Goal: Transaction & Acquisition: Book appointment/travel/reservation

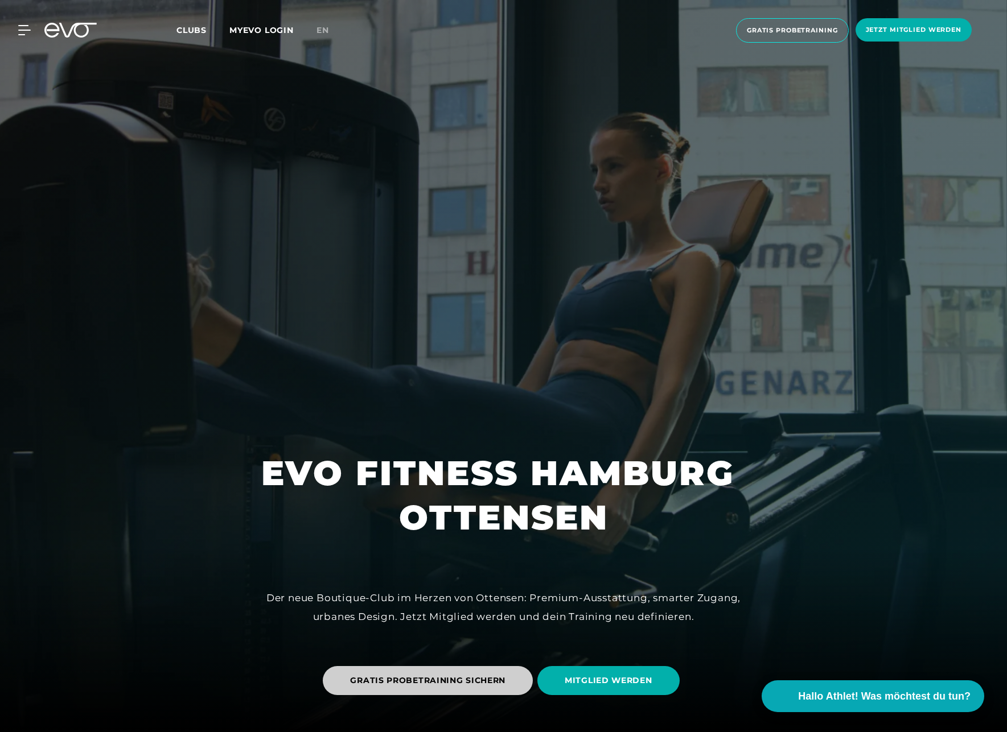
click at [465, 681] on span "GRATIS PROBETRAINING SICHERN" at bounding box center [427, 681] width 155 height 12
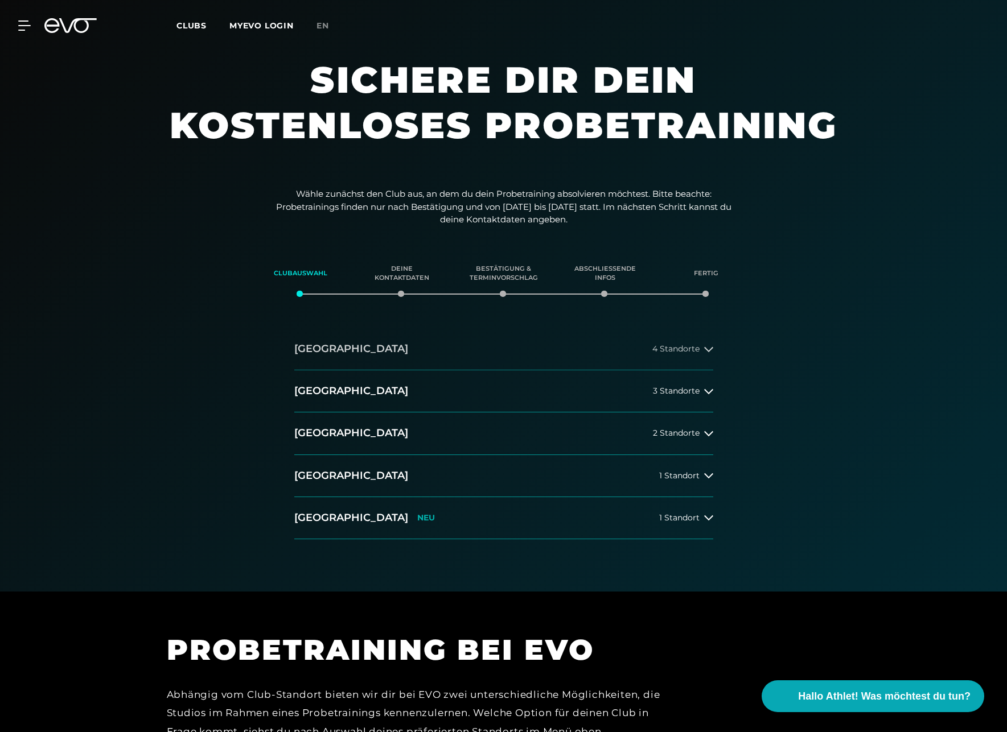
click at [684, 349] on span "4 Standorte" at bounding box center [675, 349] width 47 height 9
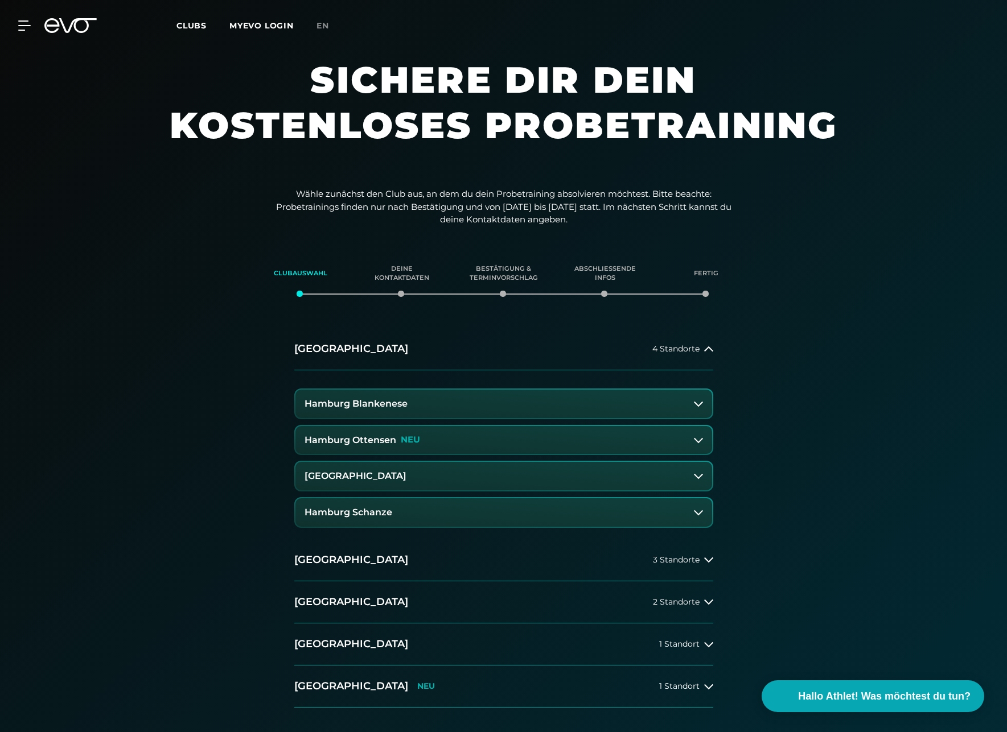
click at [376, 443] on h3 "Hamburg Ottensen" at bounding box center [350, 440] width 92 height 10
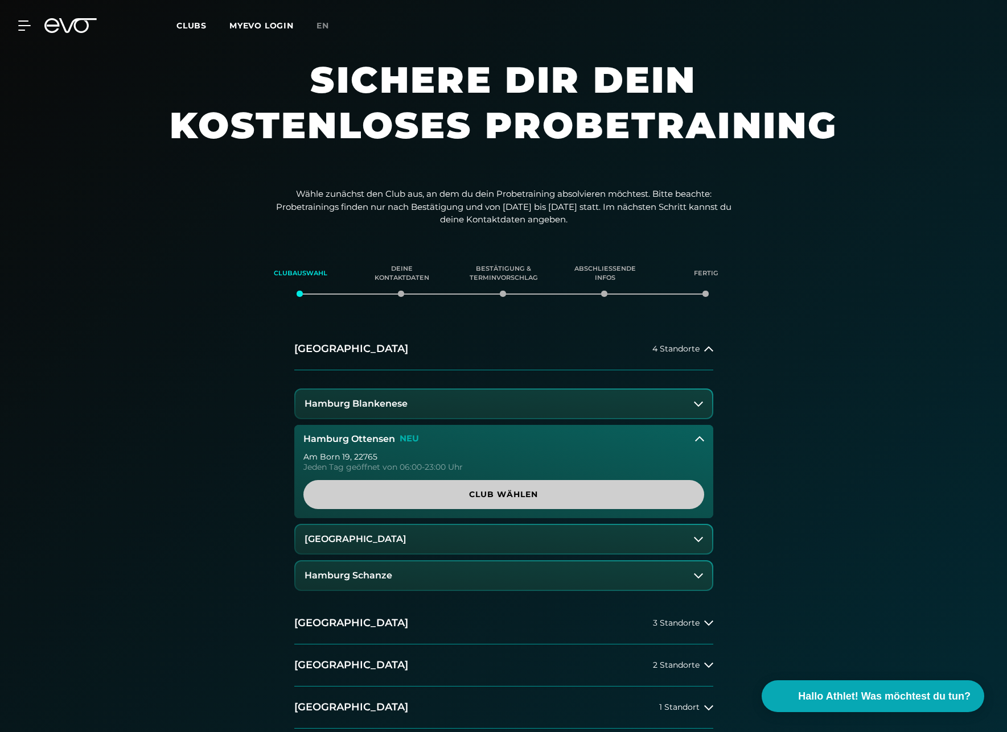
click at [508, 492] on span "Club wählen" at bounding box center [504, 495] width 346 height 12
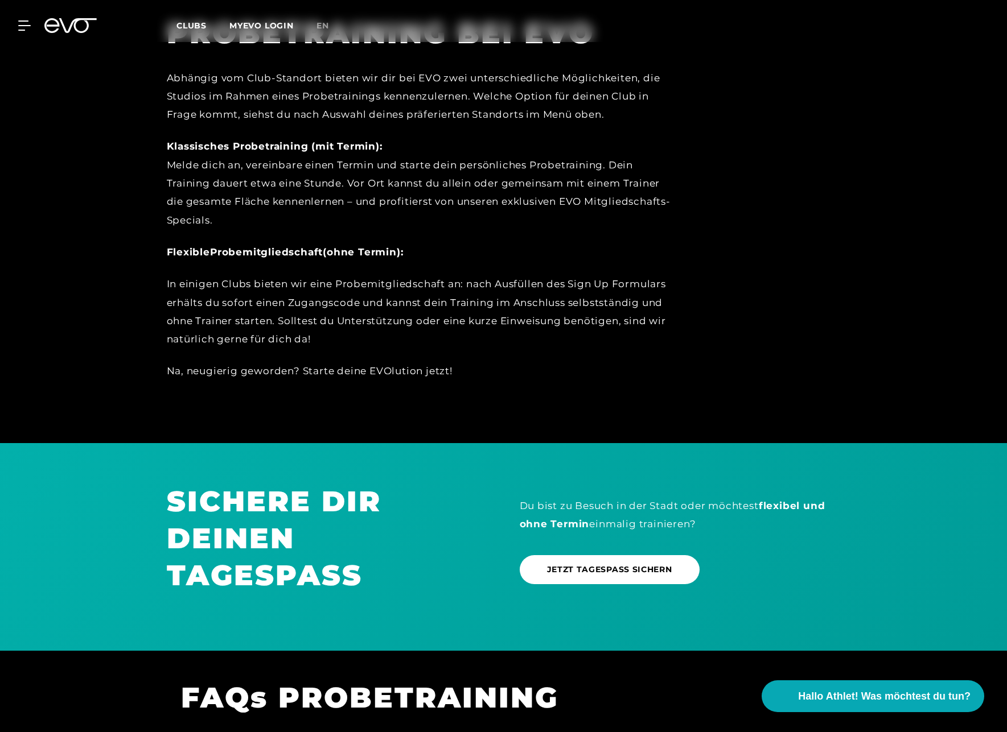
scroll to position [779, 0]
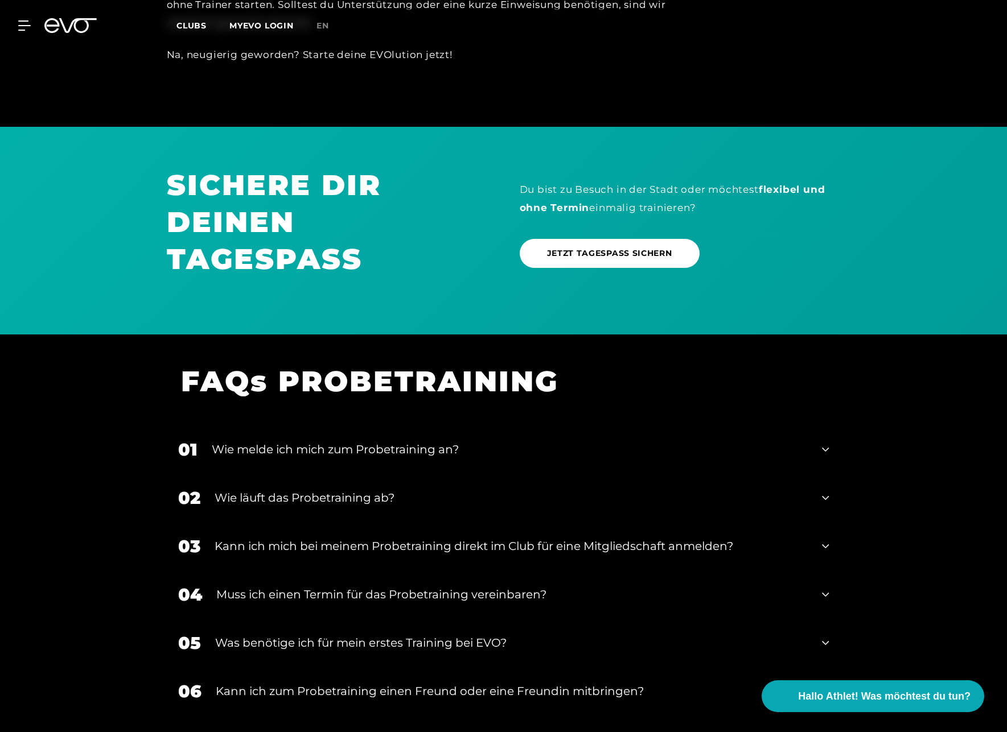
click at [820, 451] on div "01 Wie melde ich mich zum Probetraining an?" at bounding box center [504, 450] width 674 height 48
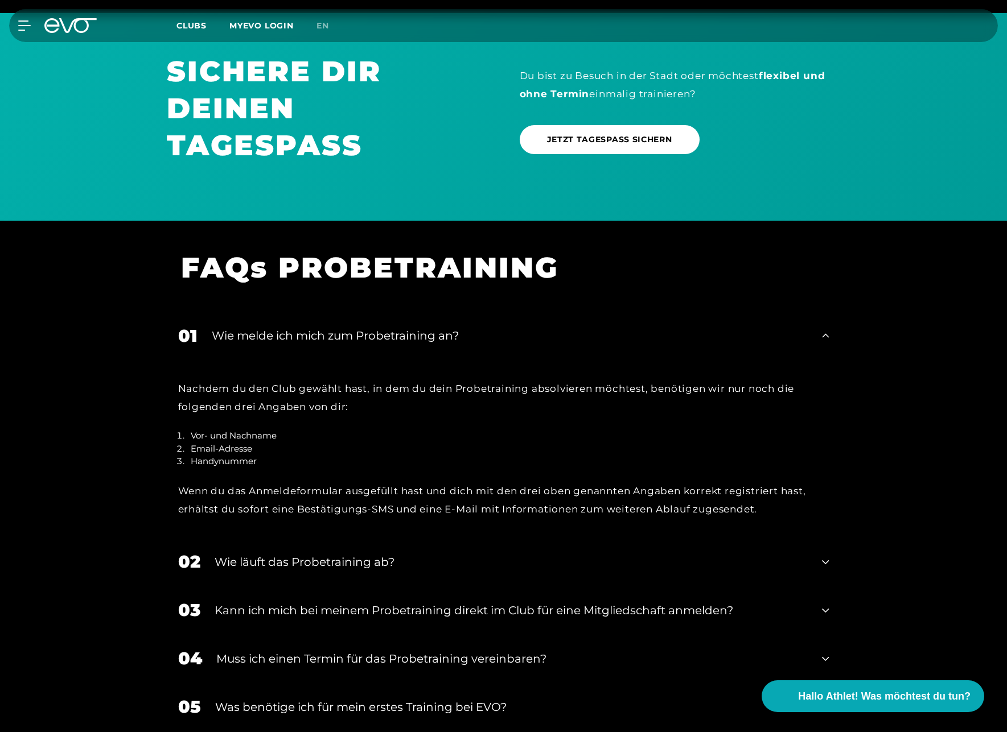
scroll to position [894, 0]
click at [547, 566] on div "Wie läuft das Probetraining ab?" at bounding box center [512, 561] width 594 height 17
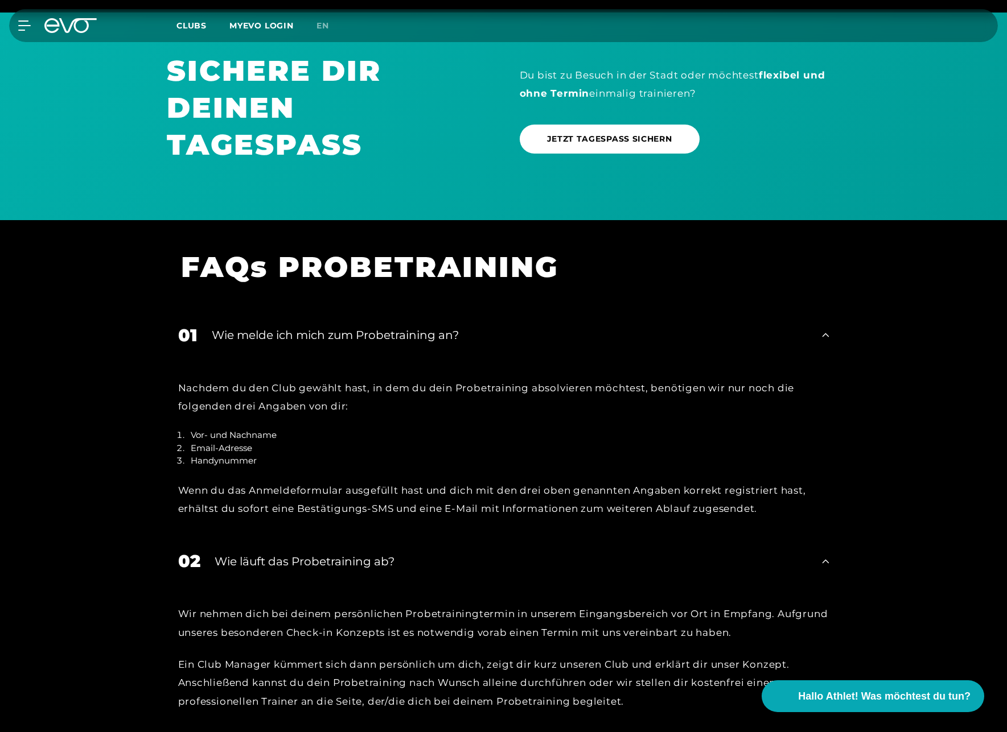
scroll to position [0, 0]
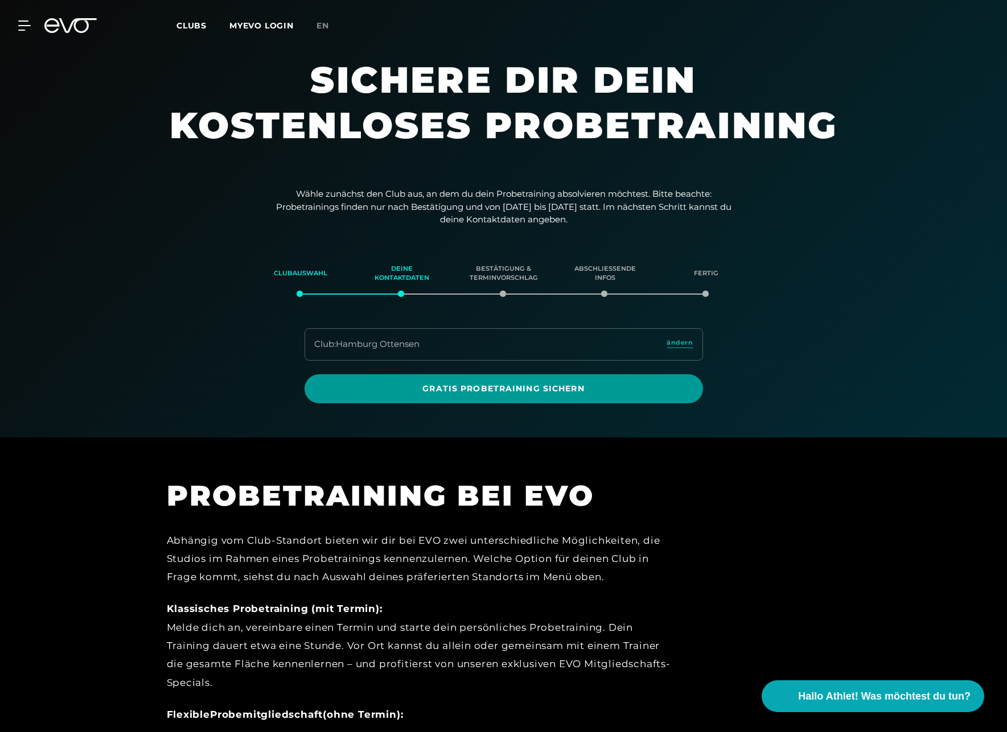
click at [524, 393] on span "Gratis Probetraining sichern" at bounding box center [504, 389] width 344 height 12
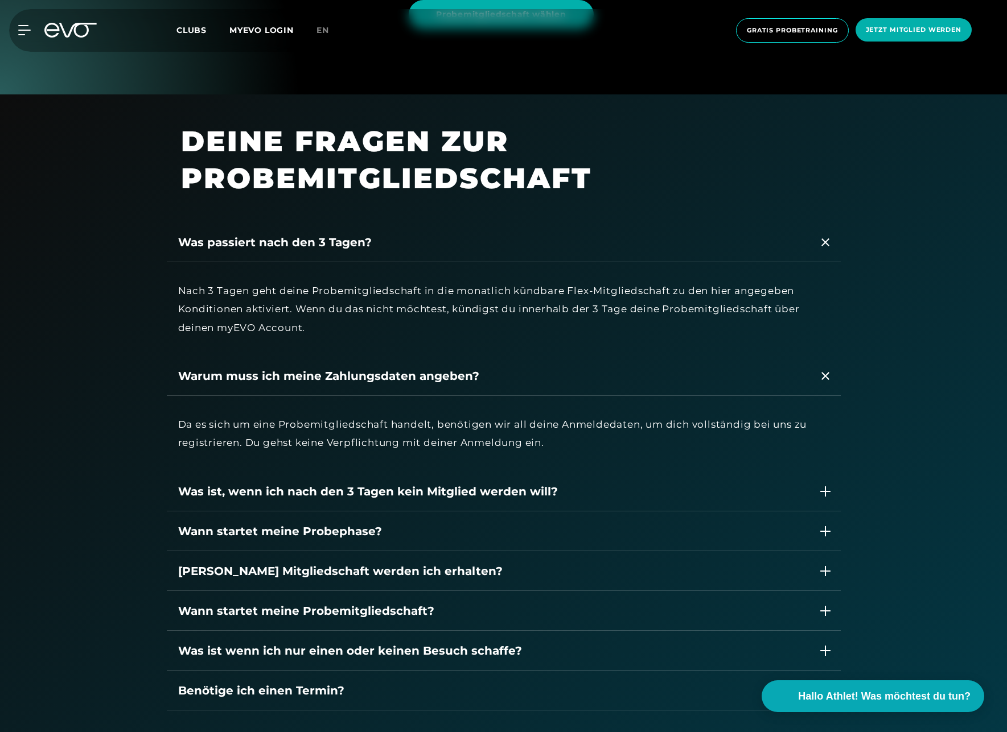
scroll to position [1727, 0]
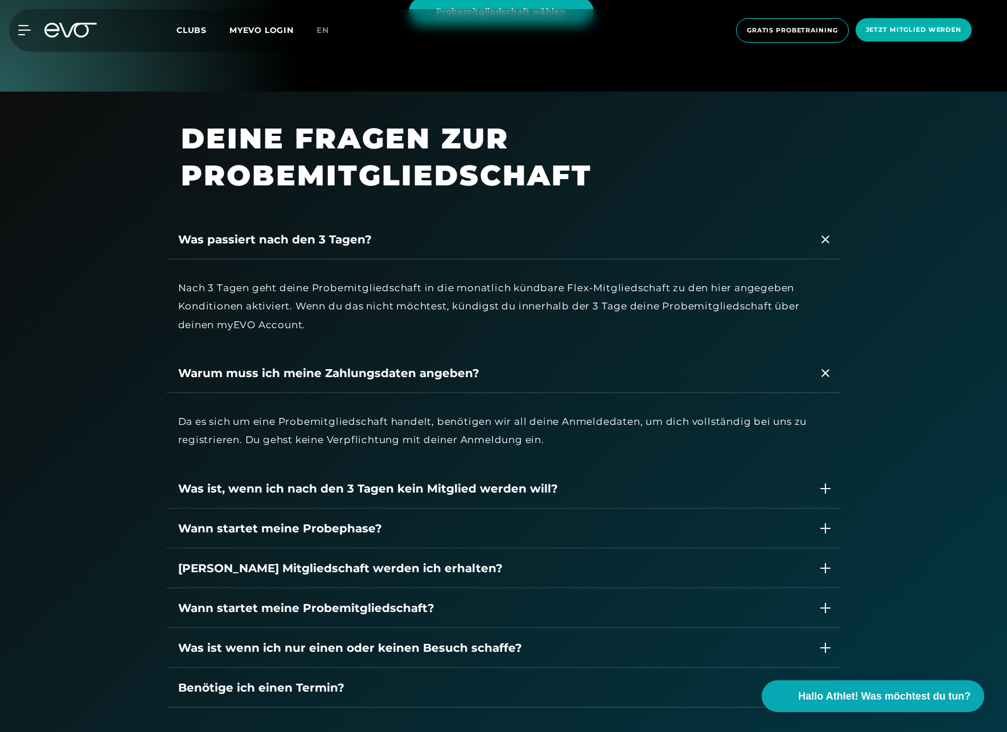
click at [427, 487] on div "Was ist, wenn ich nach den 3 Tagen kein Mitglied werden will?" at bounding box center [492, 488] width 629 height 17
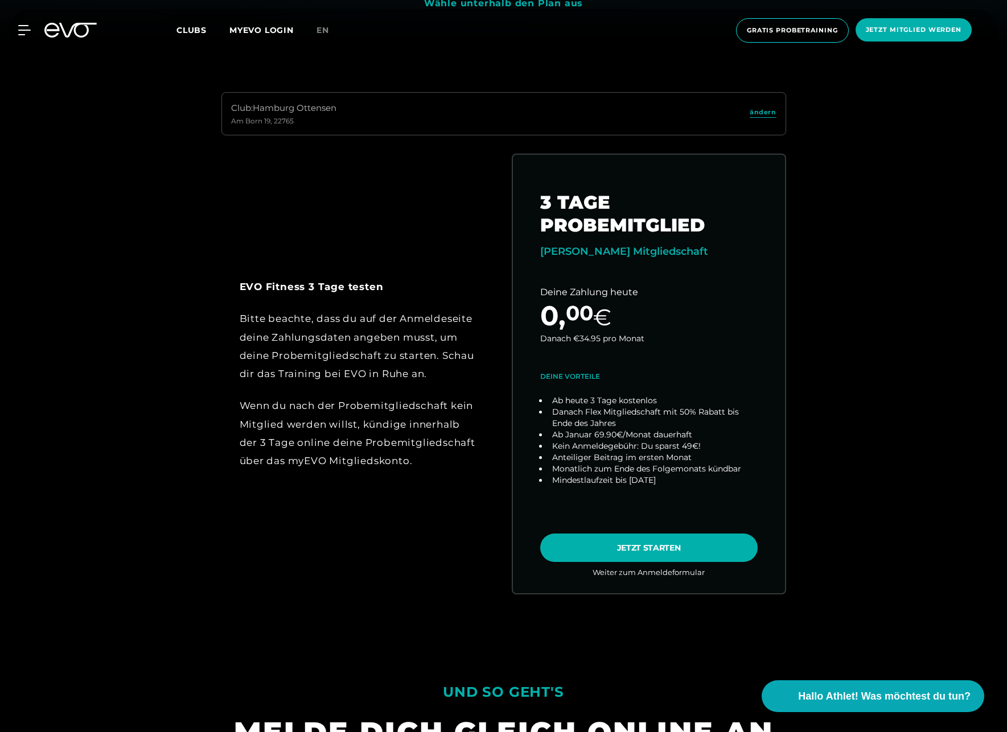
scroll to position [789, 0]
